Goal: Information Seeking & Learning: Learn about a topic

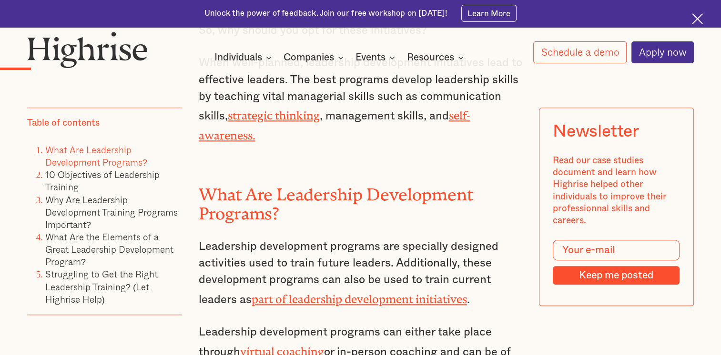
scroll to position [953, 0]
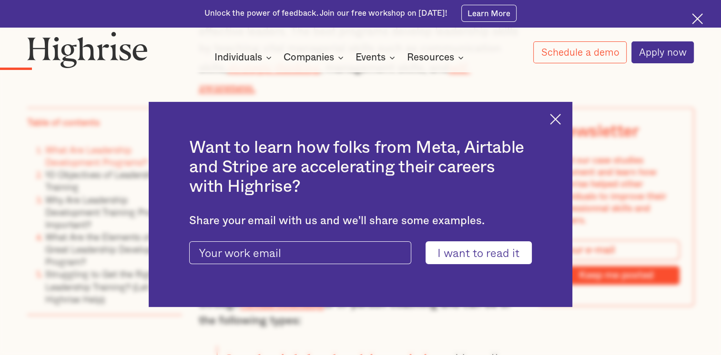
drag, startPoint x: 562, startPoint y: 117, endPoint x: 557, endPoint y: 121, distance: 6.1
click at [561, 117] on img at bounding box center [555, 119] width 11 height 11
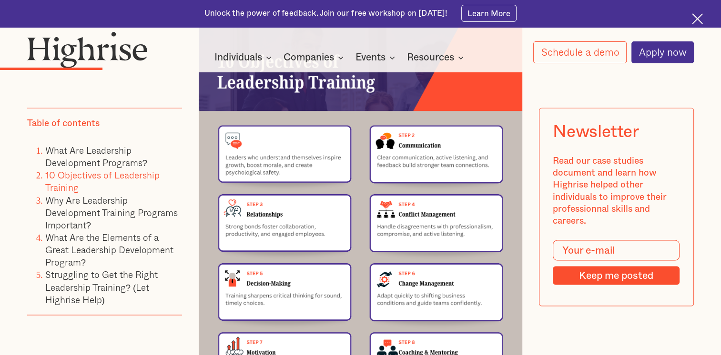
scroll to position [1715, 0]
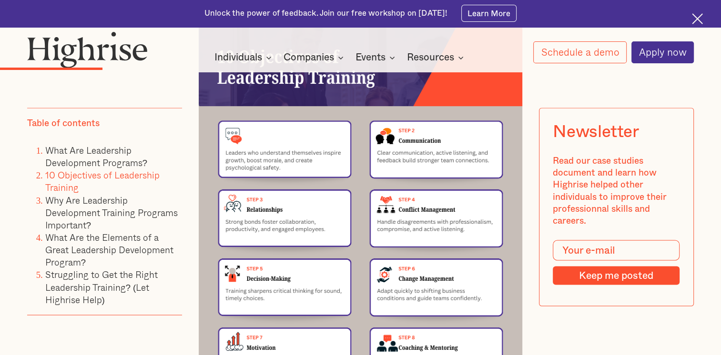
click at [245, 252] on img at bounding box center [361, 243] width 324 height 458
click at [248, 245] on img at bounding box center [361, 243] width 324 height 458
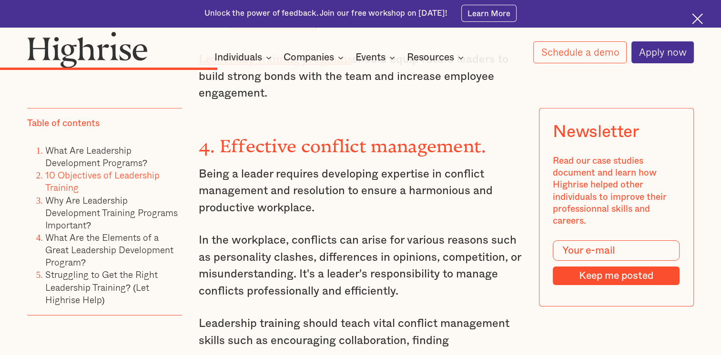
scroll to position [2953, 0]
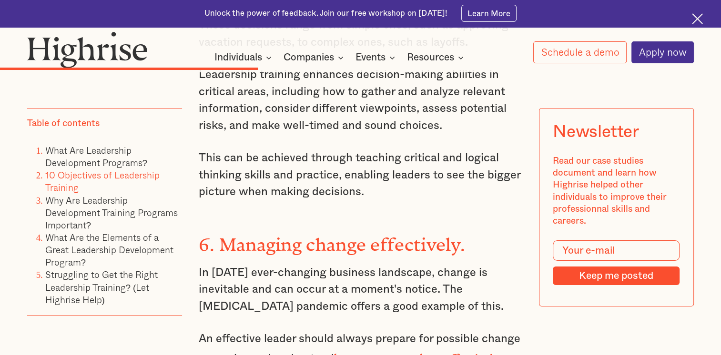
scroll to position [3429, 0]
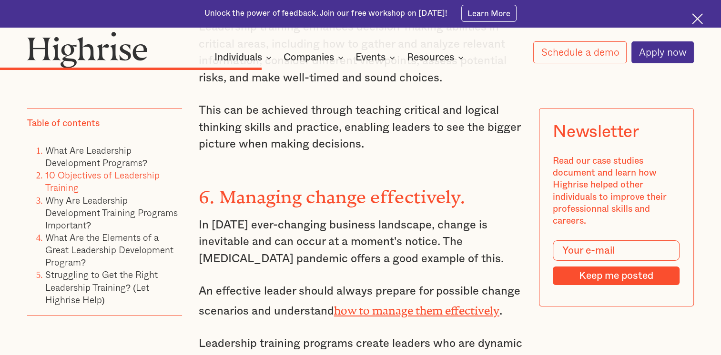
click at [399, 336] on p "Leadership training programs create leaders who are dynamic and can adapt to ch…" at bounding box center [361, 361] width 324 height 50
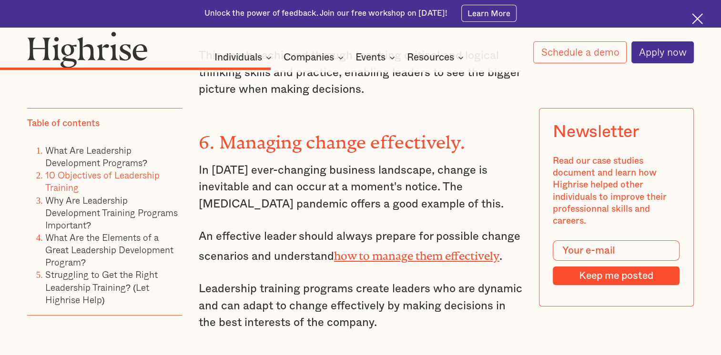
scroll to position [3572, 0]
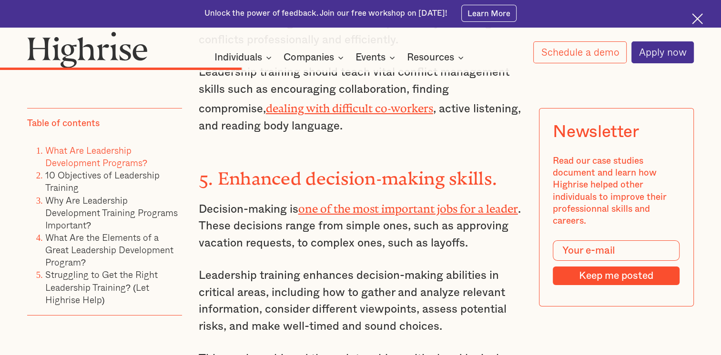
scroll to position [3251, 0]
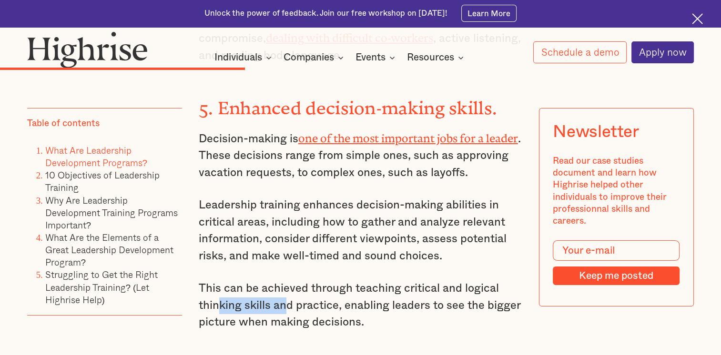
drag, startPoint x: 215, startPoint y: 230, endPoint x: 288, endPoint y: 227, distance: 72.9
click at [288, 281] on p "This can be achieved through teaching critical and logical thinking skills and …" at bounding box center [361, 306] width 324 height 50
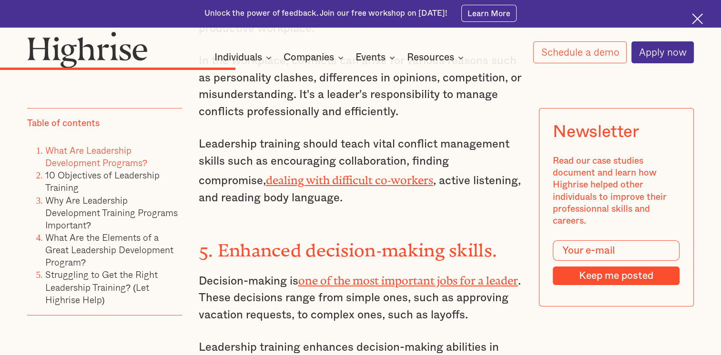
scroll to position [3108, 0]
click at [413, 275] on link "one of the most important jobs for a leader" at bounding box center [408, 278] width 220 height 7
click at [284, 271] on p "Decision-making is one of the most important jobs for a leader . These decision…" at bounding box center [361, 297] width 324 height 53
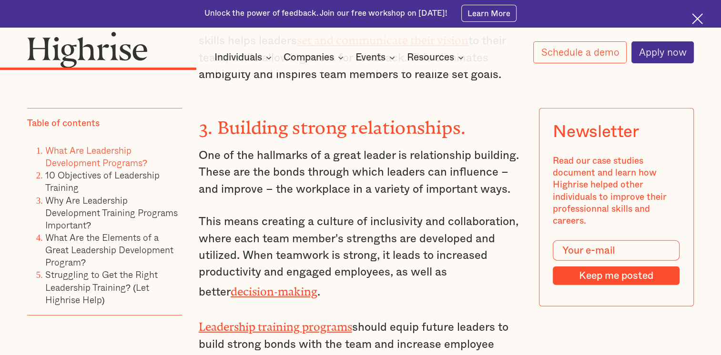
scroll to position [2632, 0]
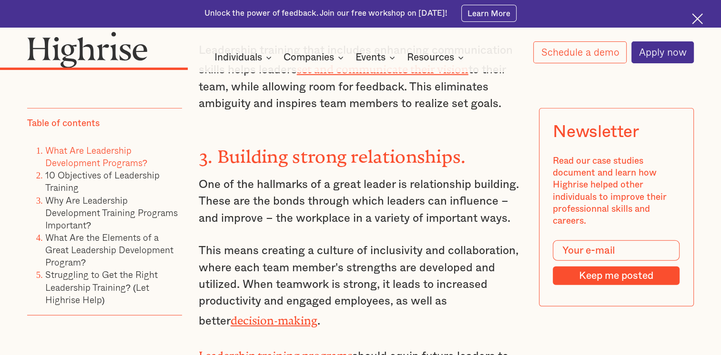
click at [377, 243] on p "This means creating a culture of inclusivity and collaboration, where each team…" at bounding box center [361, 286] width 324 height 87
click at [303, 243] on p "This means creating a culture of inclusivity and collaboration, where each team…" at bounding box center [361, 286] width 324 height 87
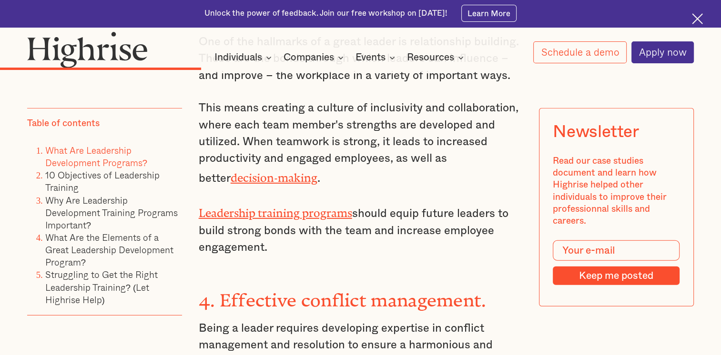
scroll to position [2823, 0]
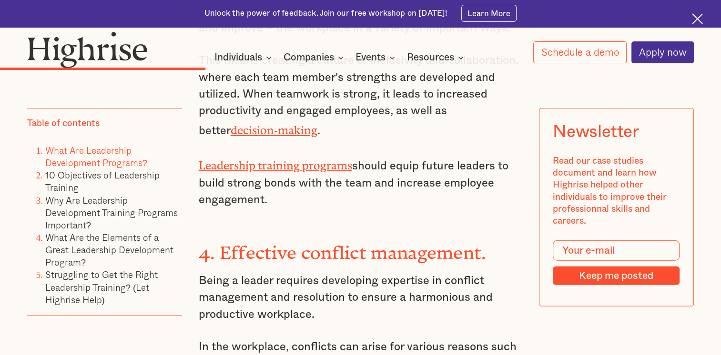
click at [384, 257] on div "10 Objectives of Leadership Training Leadership training can have several very …" at bounding box center [361, 356] width 324 height 3204
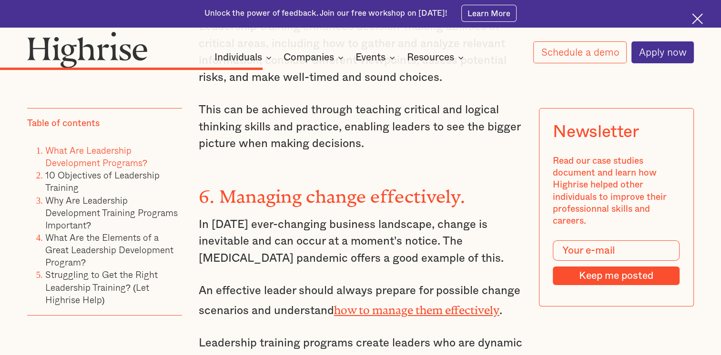
scroll to position [3394, 0]
